Goal: Task Accomplishment & Management: Complete application form

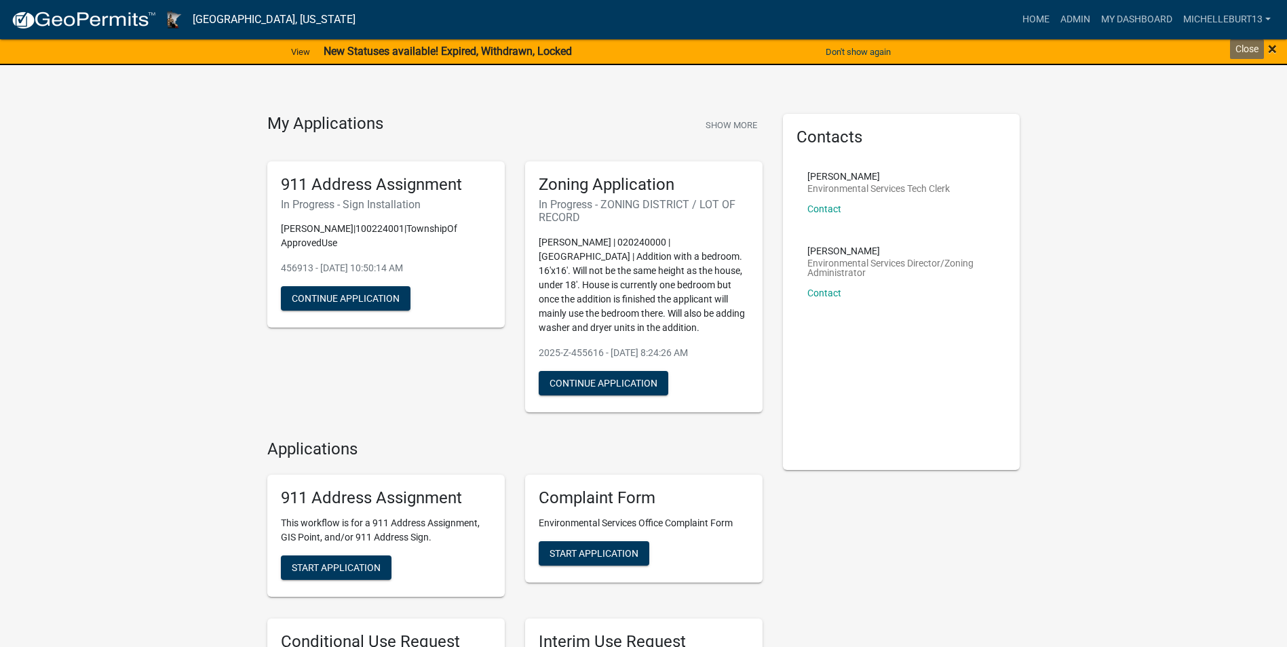
click at [1274, 47] on span "×" at bounding box center [1272, 48] width 9 height 19
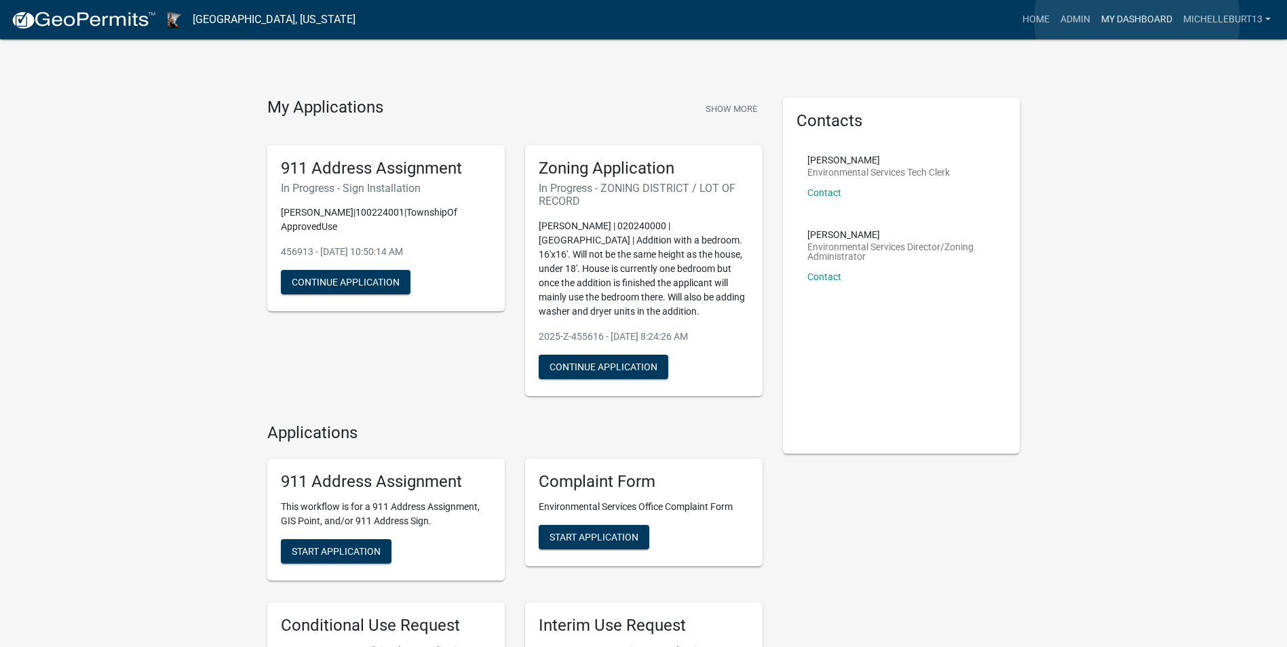
click at [1137, 20] on link "My Dashboard" at bounding box center [1136, 20] width 82 height 26
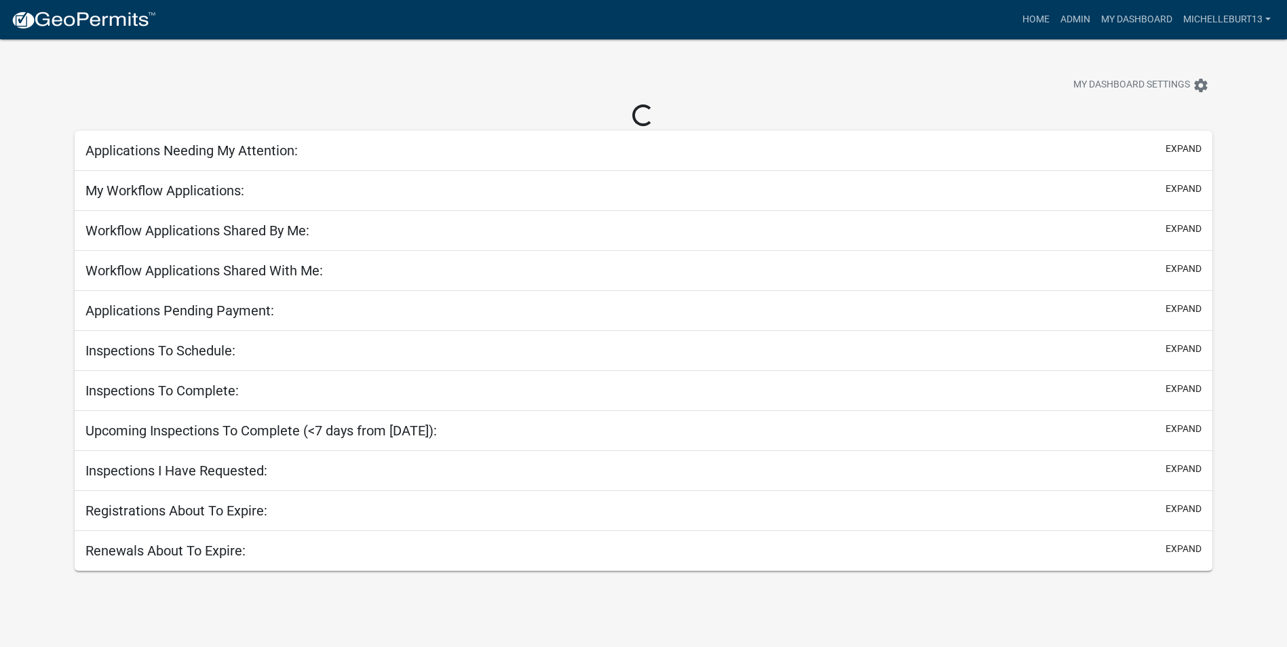
select select "3: 100"
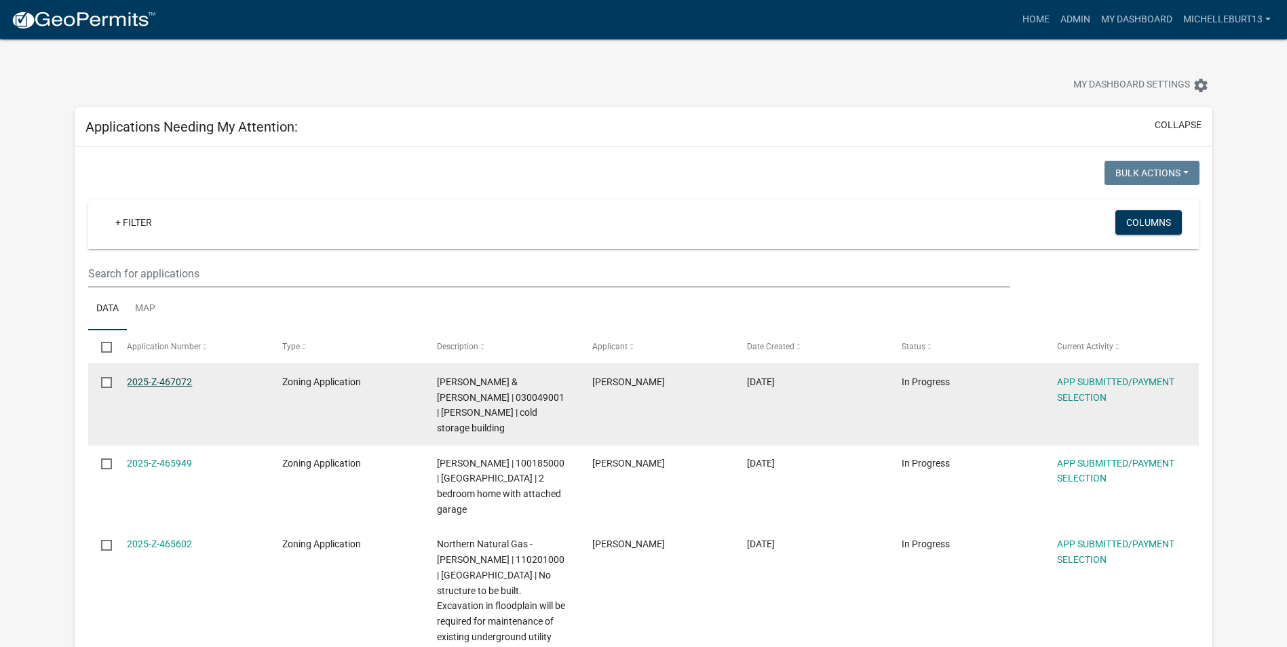
click at [164, 383] on link "2025-Z-467072" at bounding box center [159, 381] width 65 height 11
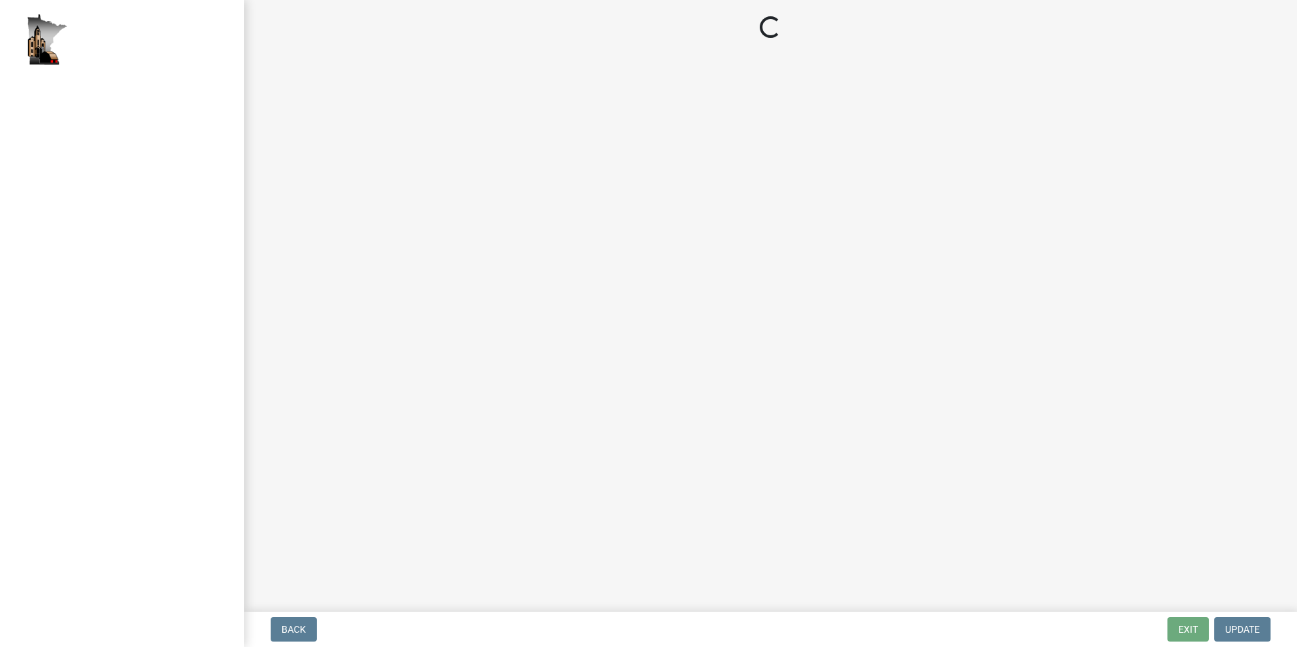
select select "2: 1"
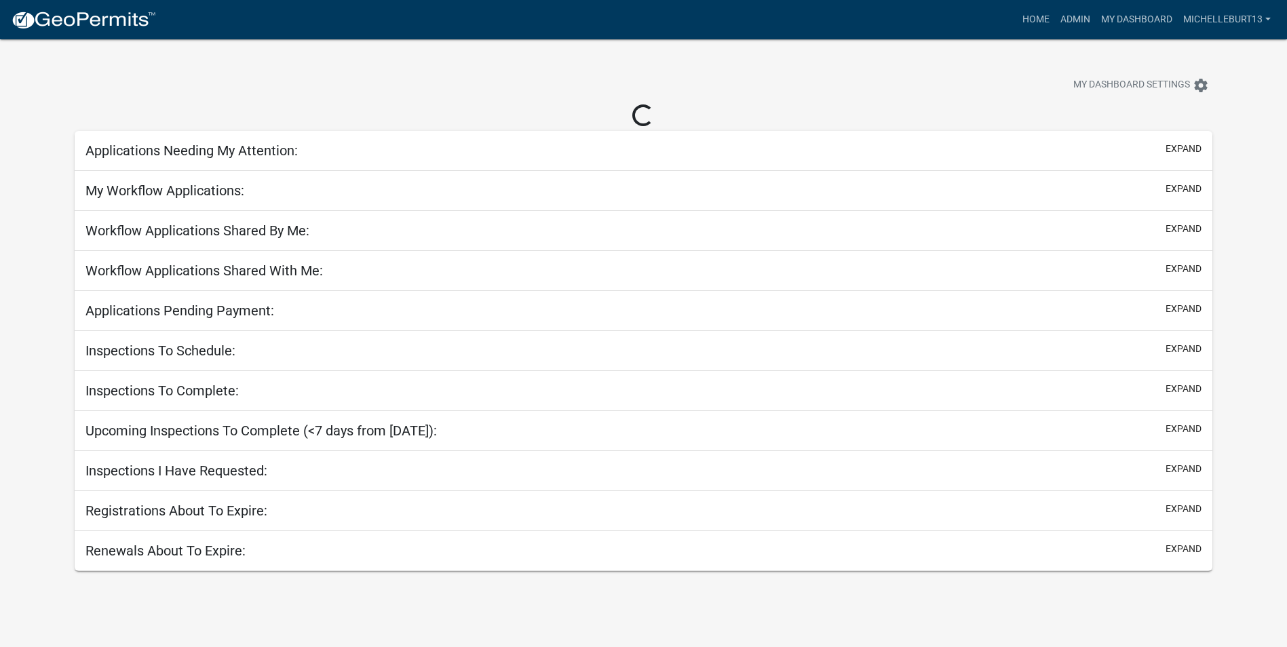
select select "3: 100"
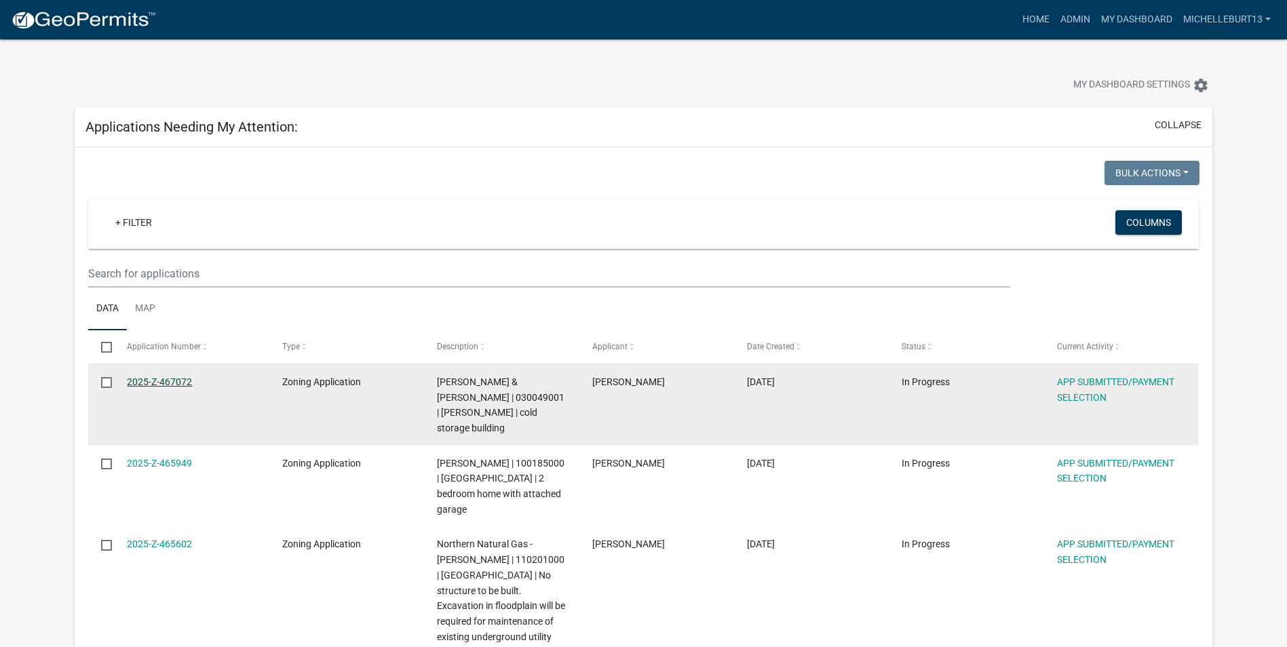
click at [155, 380] on link "2025-Z-467072" at bounding box center [159, 381] width 65 height 11
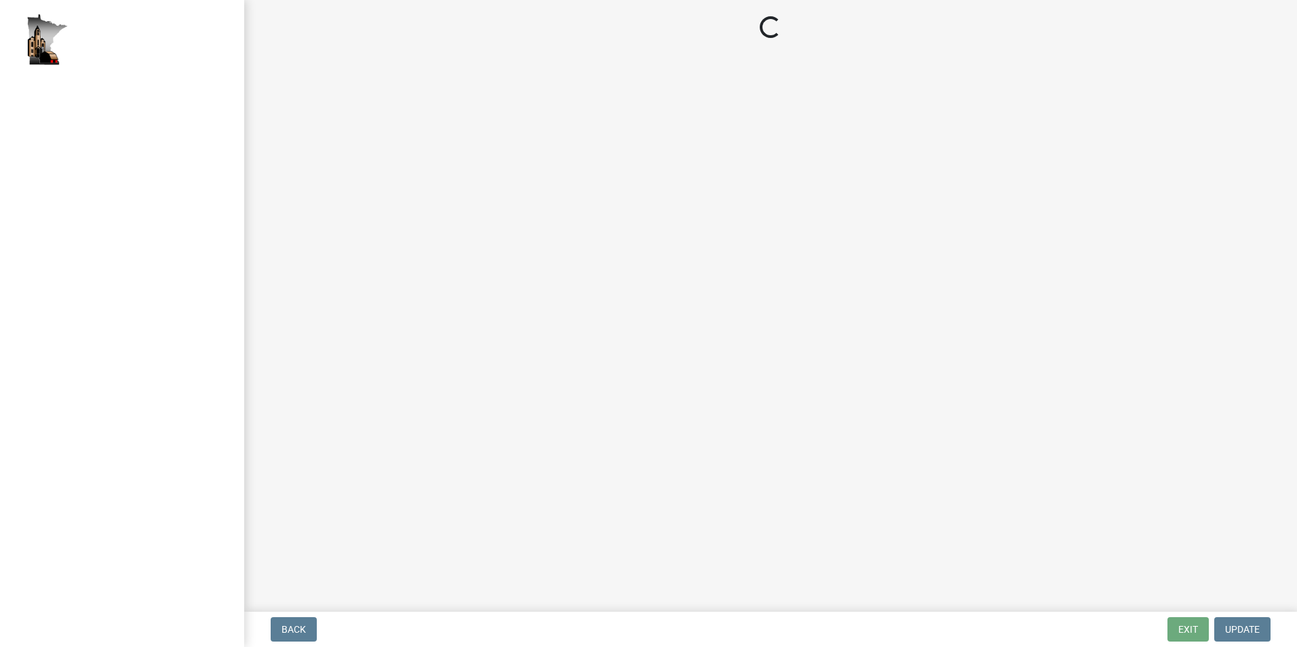
select select "2: 1"
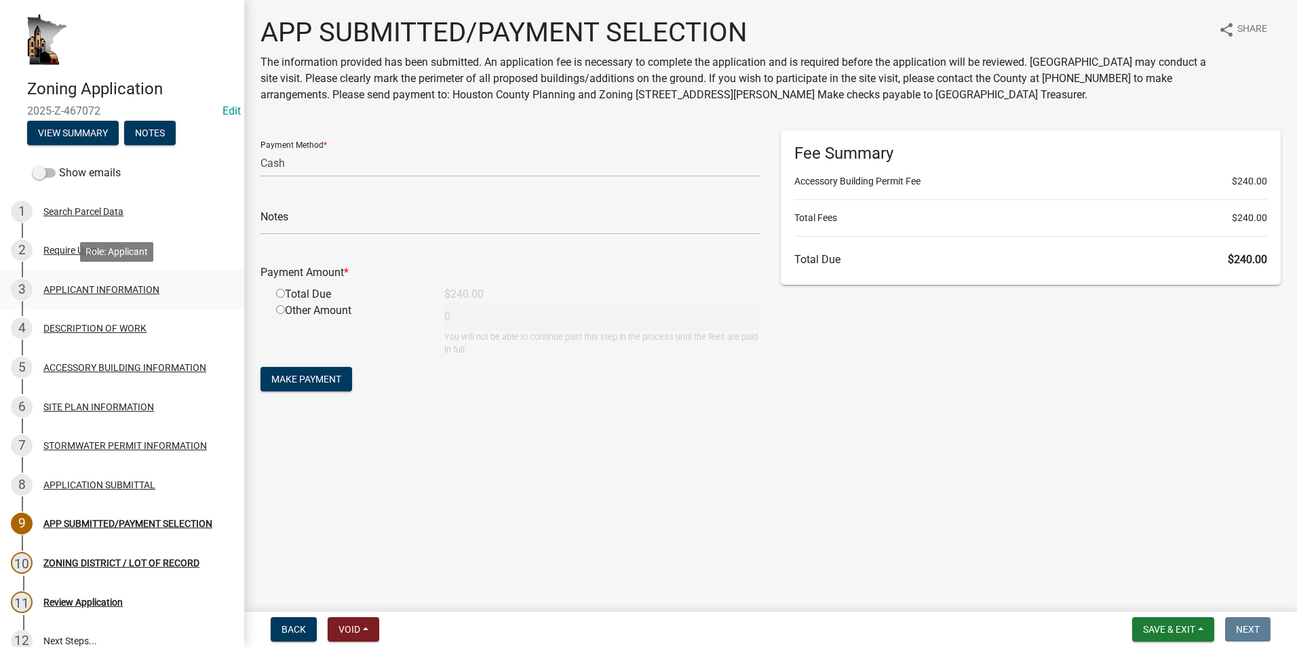
click at [73, 292] on div "APPLICANT INFORMATION" at bounding box center [101, 289] width 116 height 9
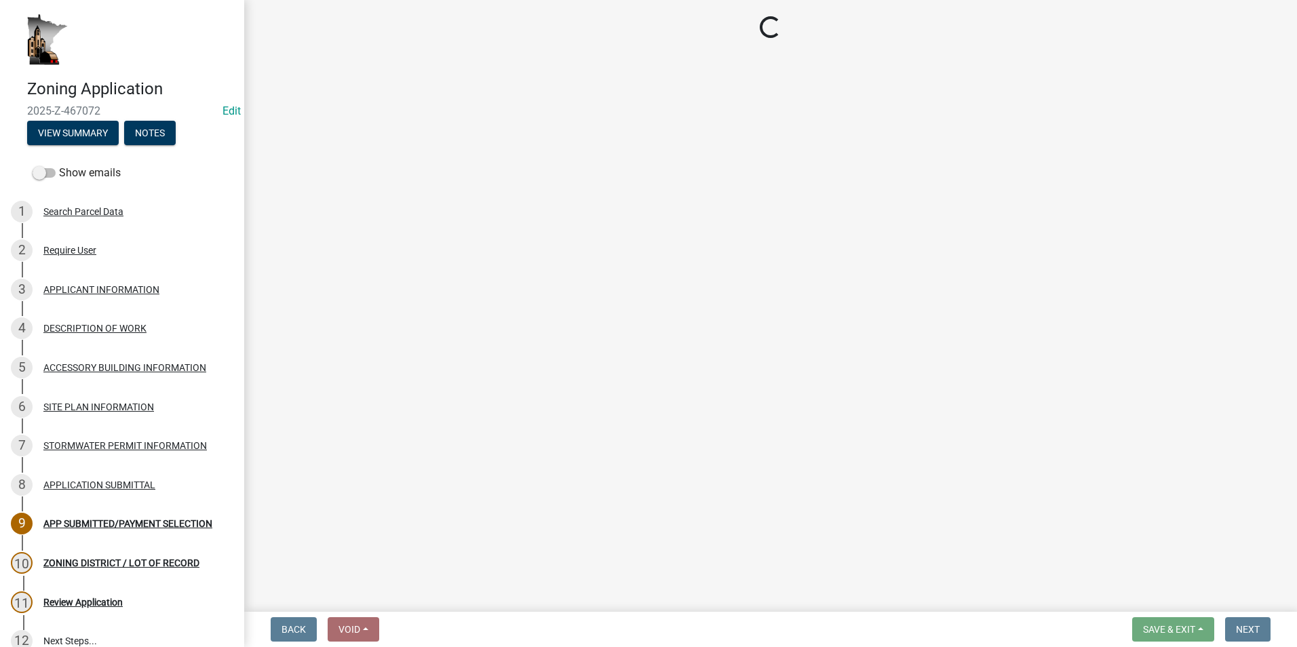
select select "f73bc555-2faa-4207-ba45-c8fa17744791"
select select "ebdec0be-cc1c-4664-a771-1fdb3af8851d"
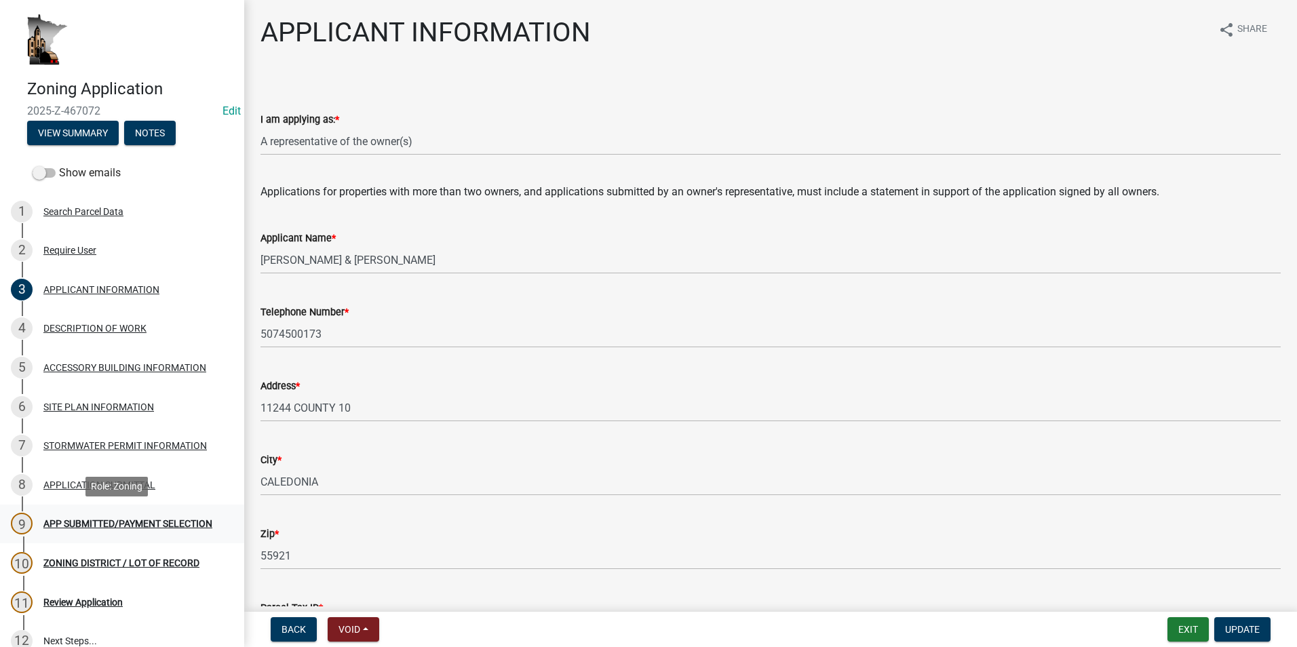
click at [71, 521] on div "APP SUBMITTED/PAYMENT SELECTION" at bounding box center [127, 523] width 169 height 9
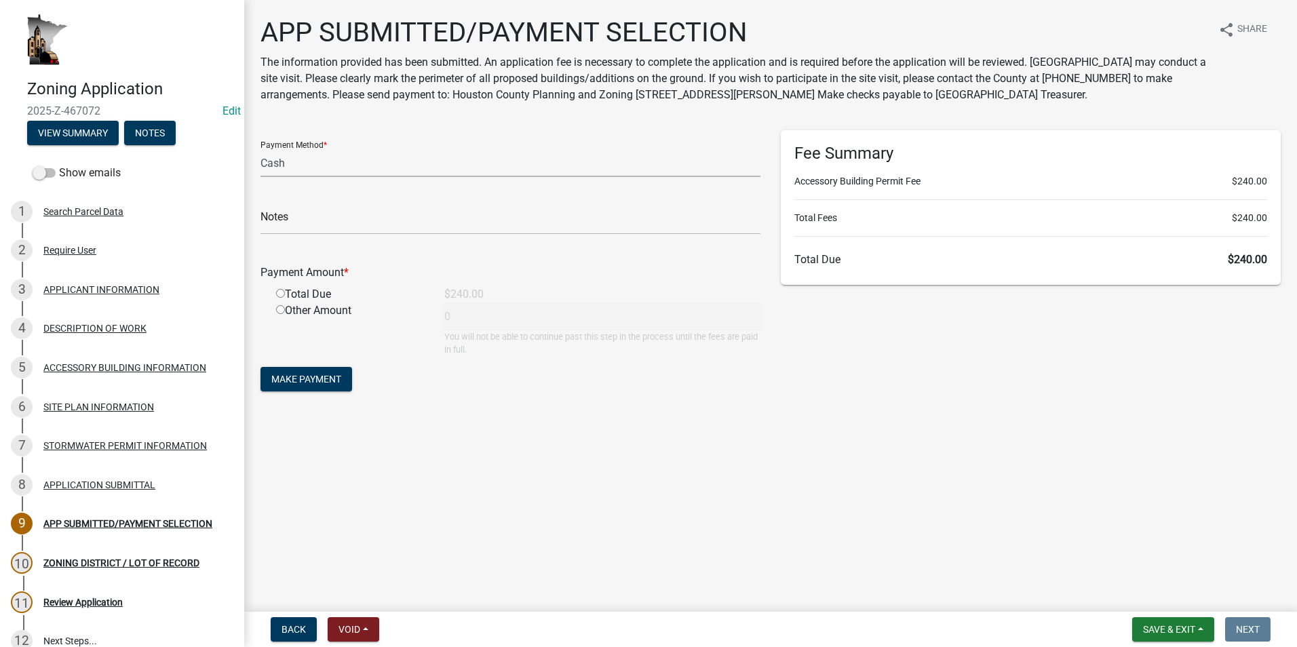
click at [476, 168] on select "Credit Card POS Check Cash" at bounding box center [510, 163] width 500 height 28
select select "1: 0"
click at [260, 149] on select "Credit Card POS Check Cash" at bounding box center [510, 163] width 500 height 28
click at [368, 217] on input "text" at bounding box center [510, 221] width 500 height 28
type input "2715"
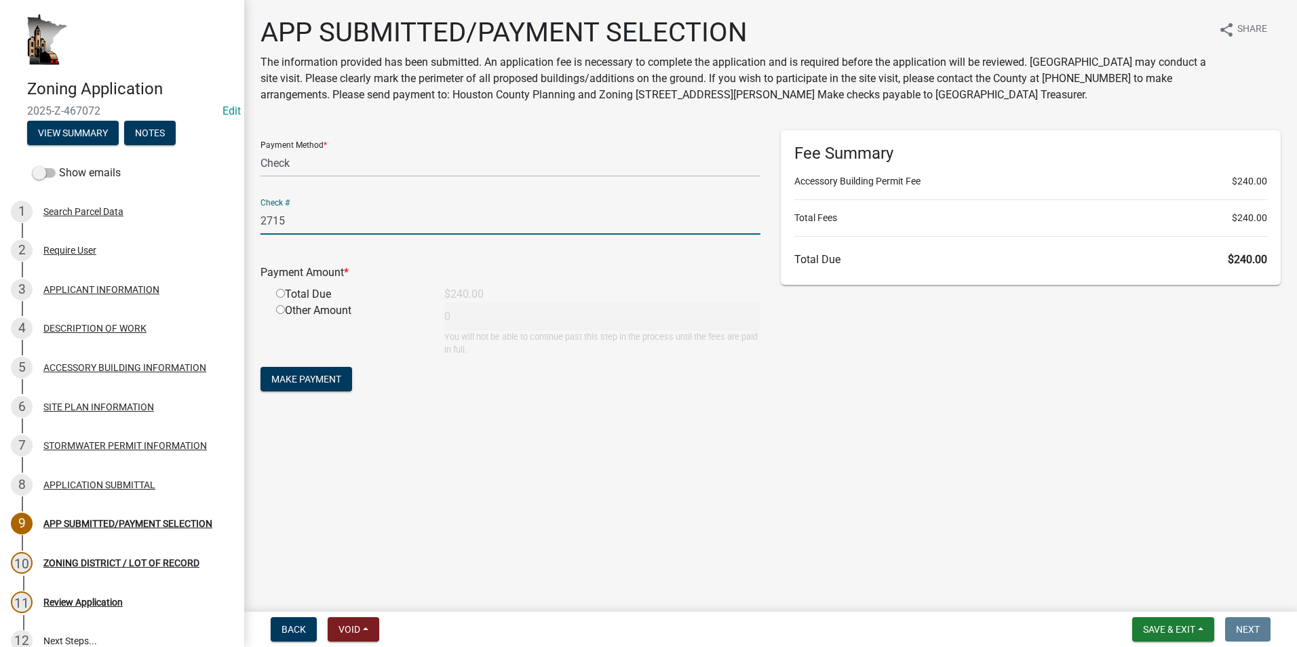
click at [280, 294] on input "radio" at bounding box center [280, 293] width 9 height 9
radio input "true"
type input "240"
click at [322, 381] on span "Make Payment" at bounding box center [306, 379] width 70 height 11
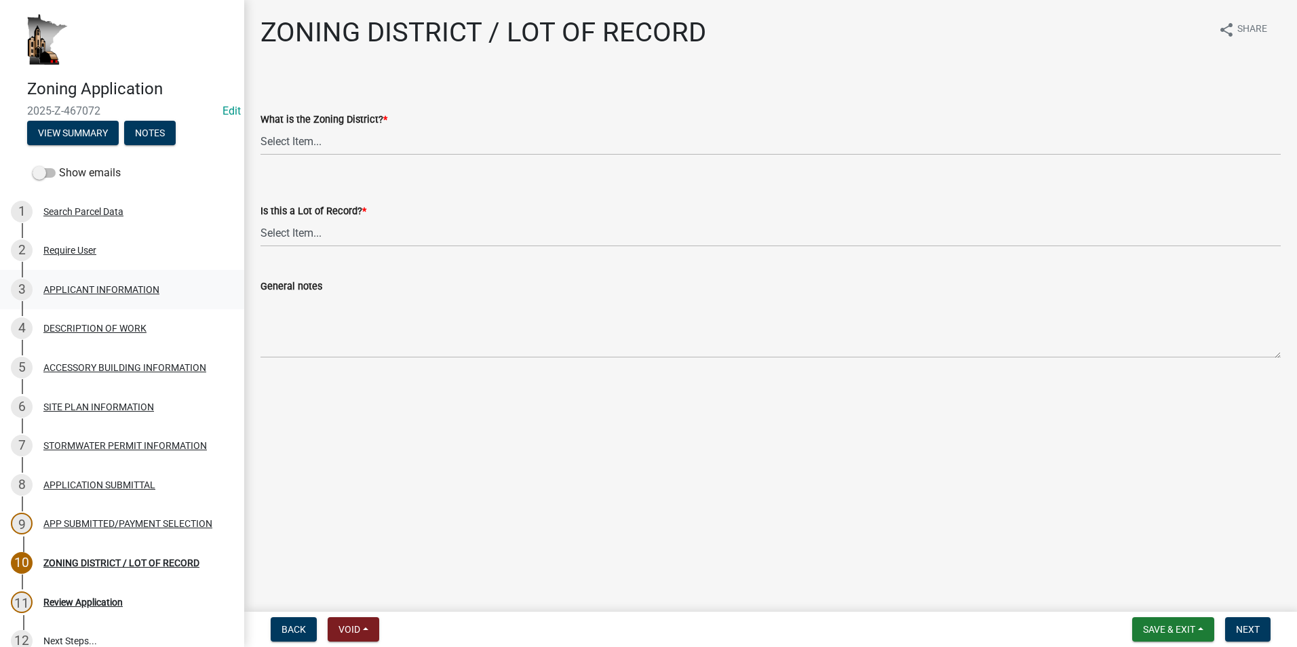
click at [145, 289] on div "APPLICANT INFORMATION" at bounding box center [101, 289] width 116 height 9
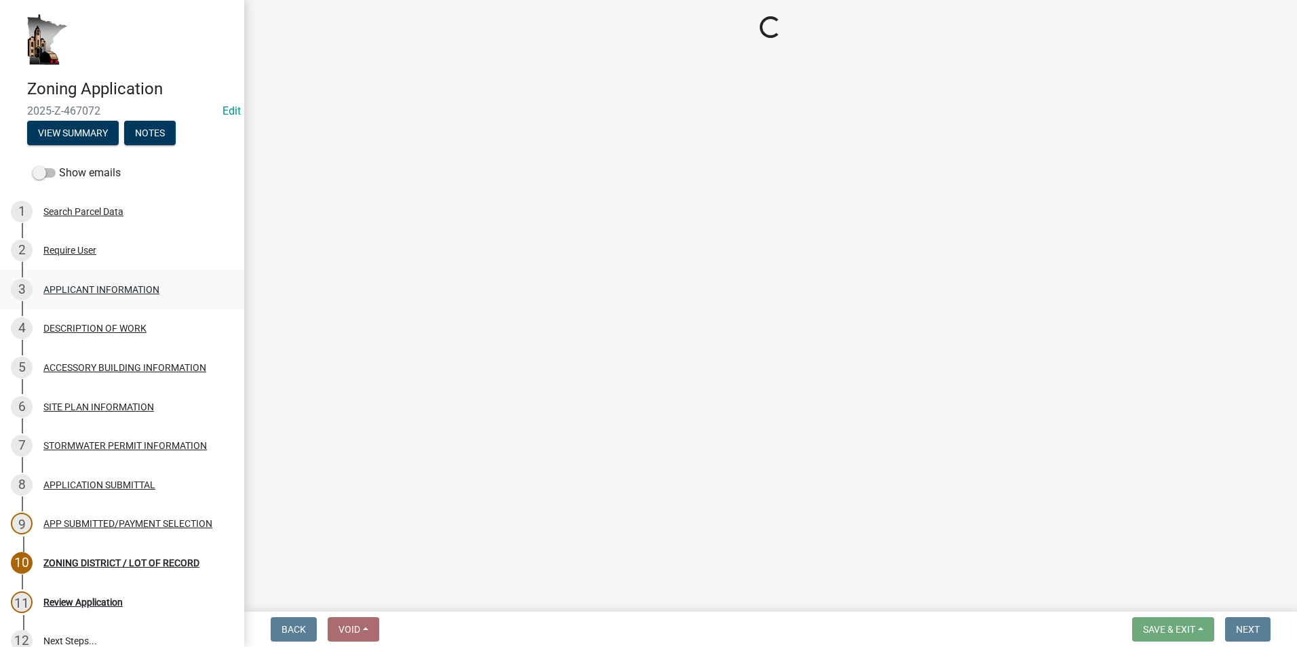
select select "f73bc555-2faa-4207-ba45-c8fa17744791"
select select "ebdec0be-cc1c-4664-a771-1fdb3af8851d"
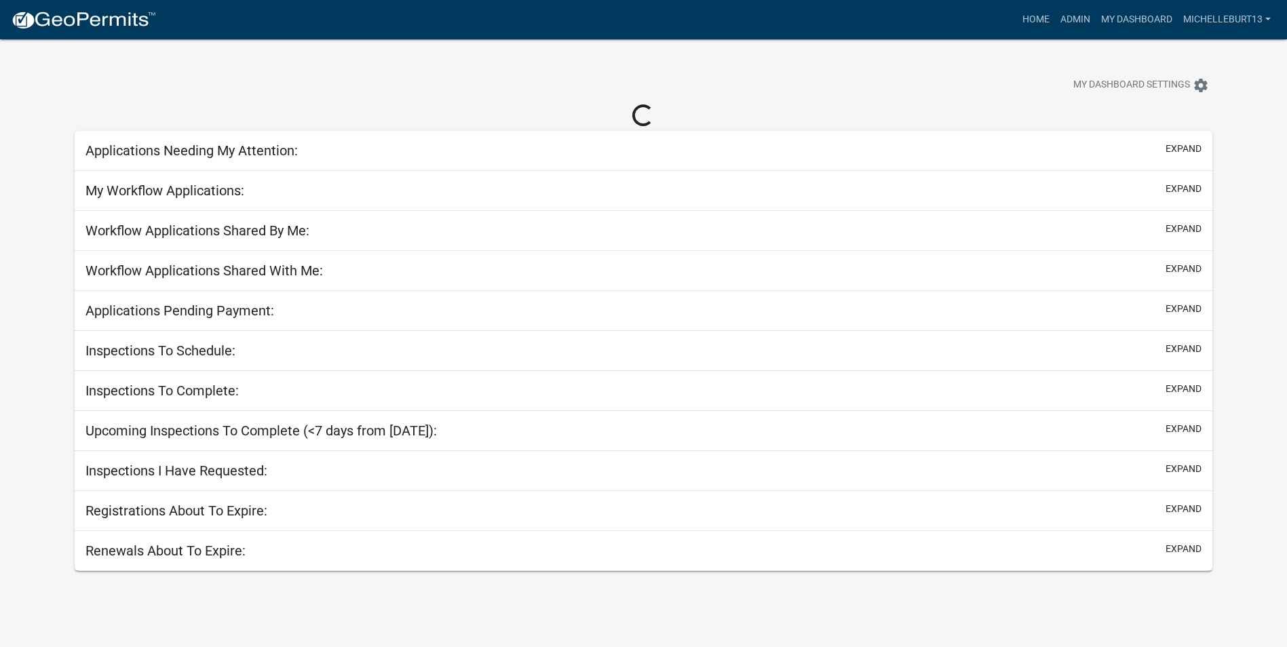
select select "3: 100"
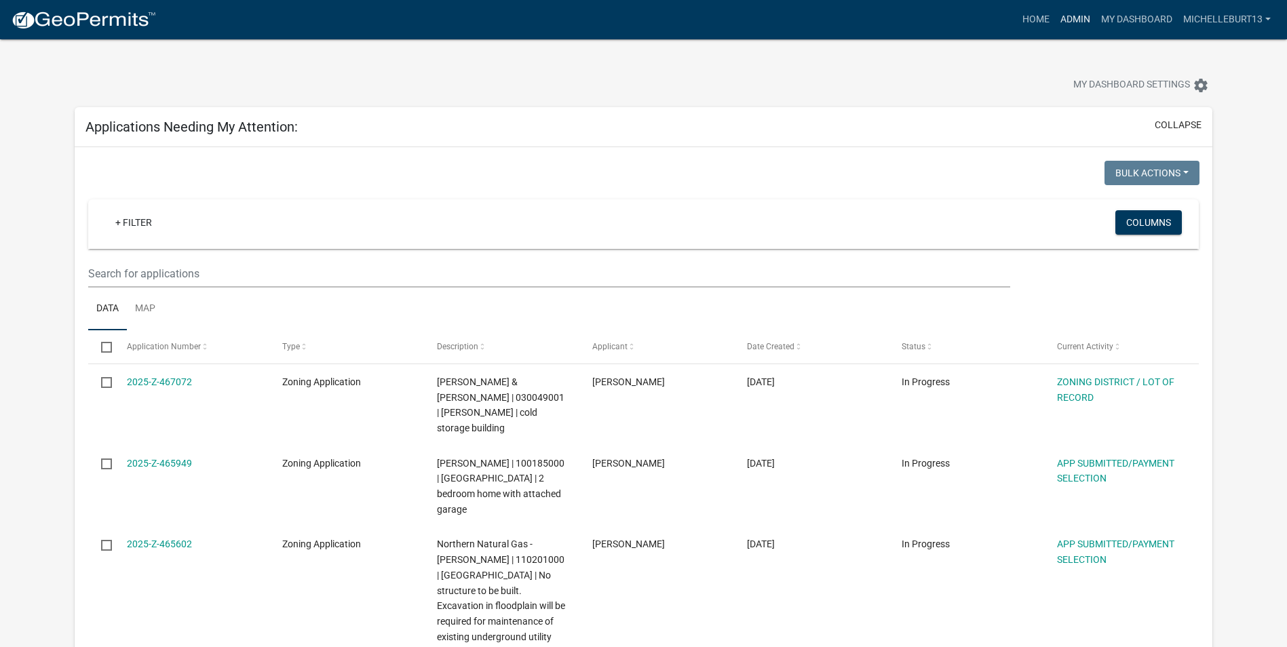
click at [1076, 21] on link "Admin" at bounding box center [1075, 20] width 41 height 26
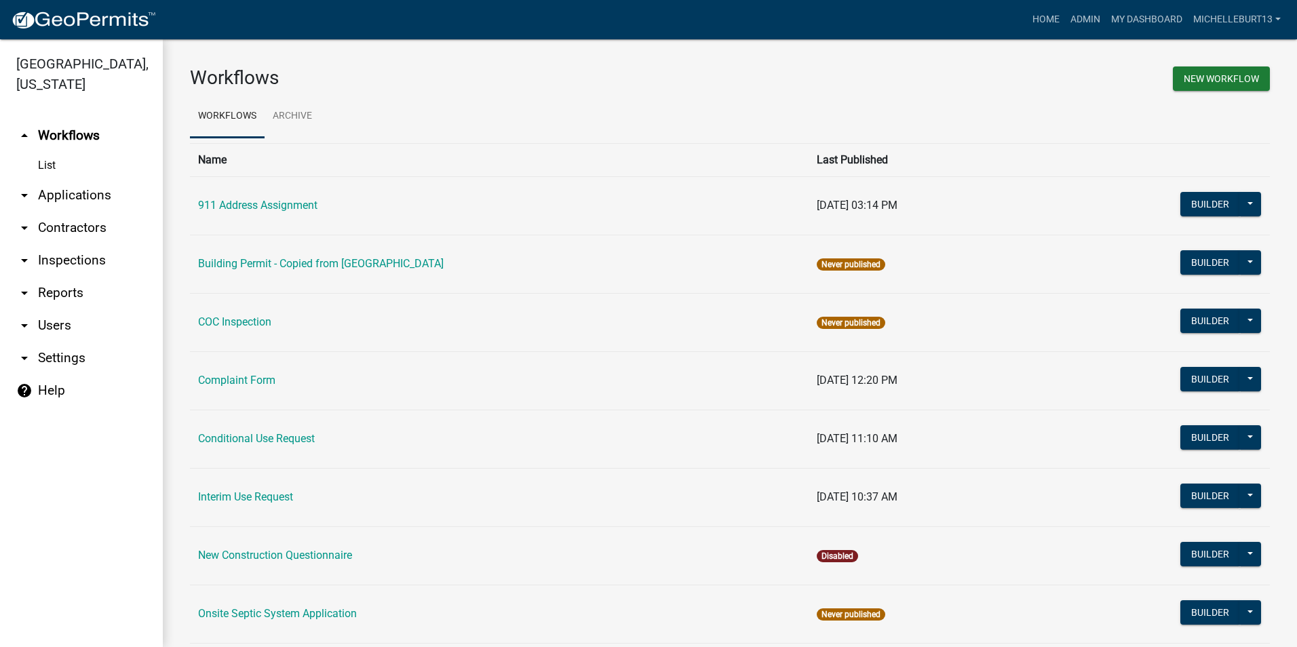
click at [109, 189] on link "arrow_drop_down Applications" at bounding box center [81, 195] width 163 height 33
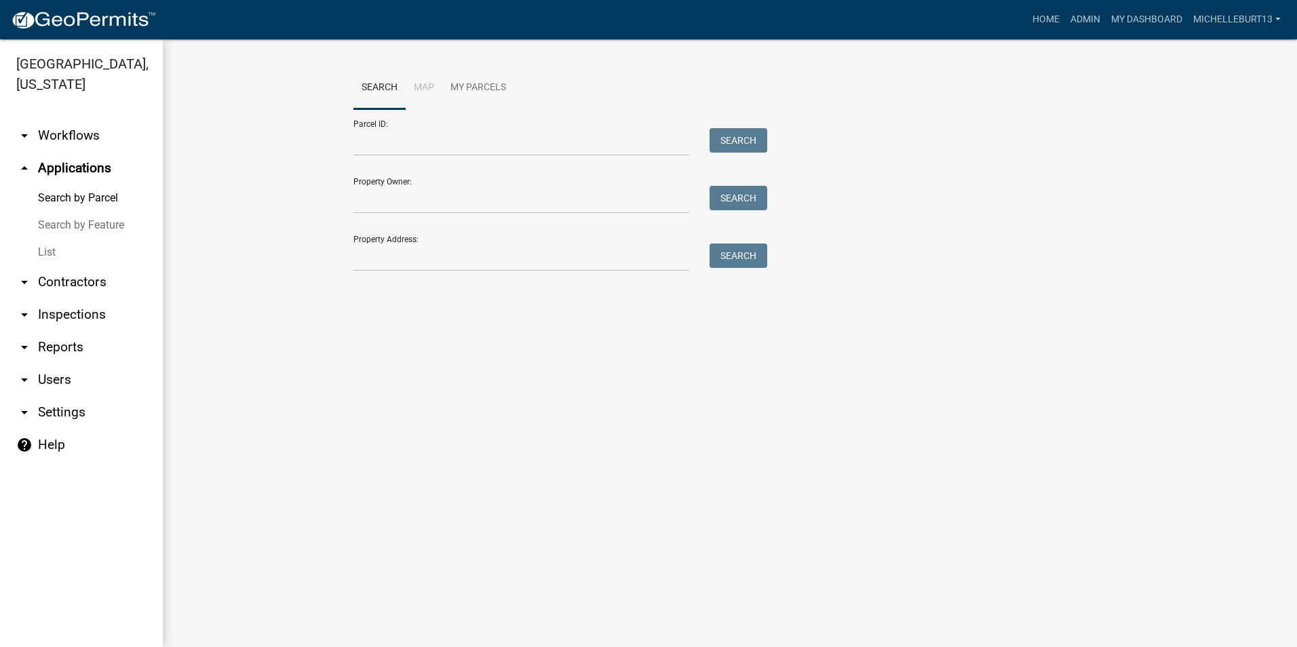
click at [58, 246] on link "List" at bounding box center [81, 252] width 163 height 27
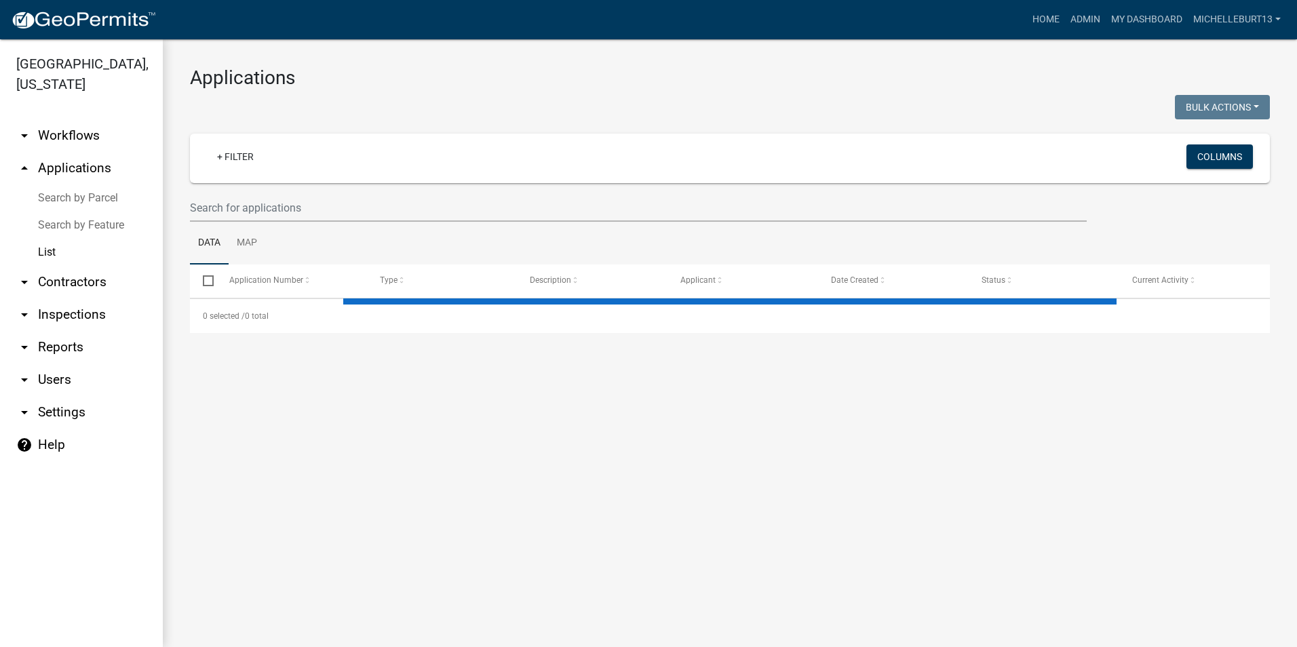
select select "3: 100"
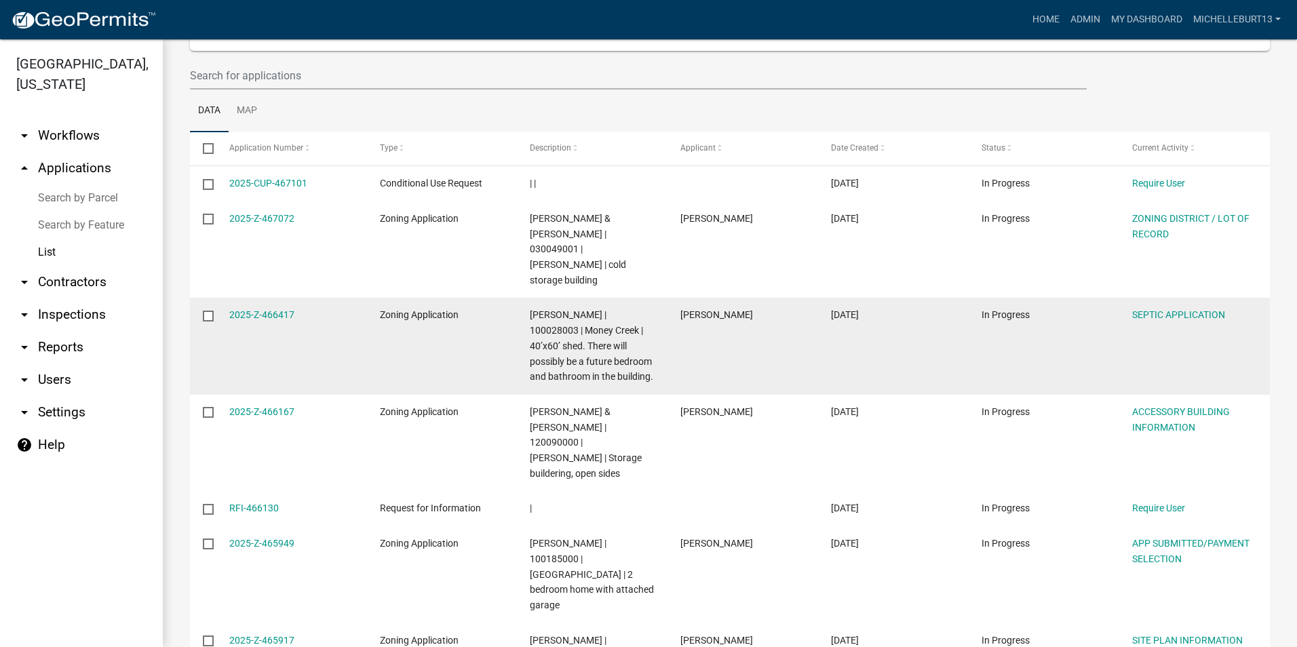
scroll to position [136, 0]
